Goal: Find specific page/section: Find specific page/section

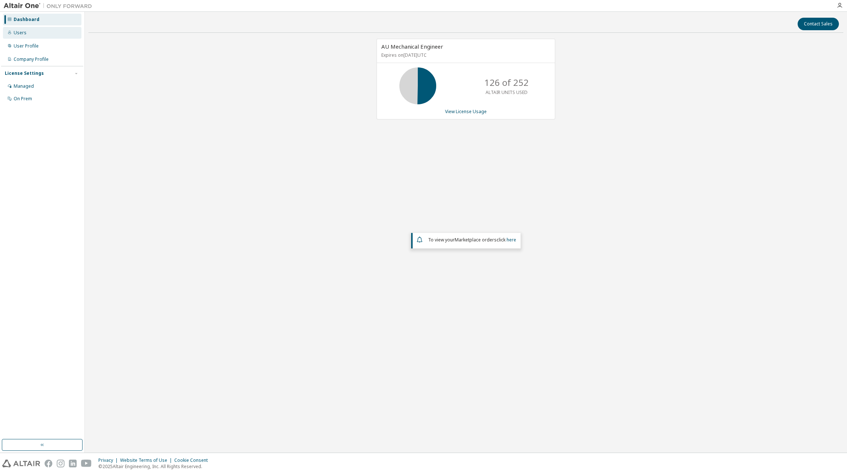
click at [26, 31] on div "Users" at bounding box center [42, 33] width 79 height 12
